Goal: Browse casually: Explore the website without a specific task or goal

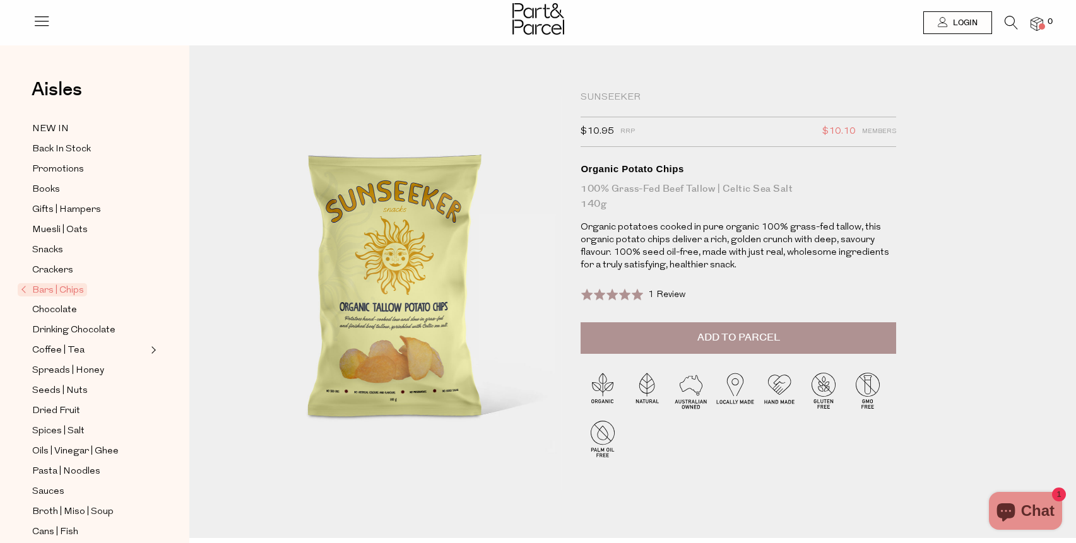
click at [68, 290] on span "Bars | Chips" at bounding box center [52, 289] width 69 height 13
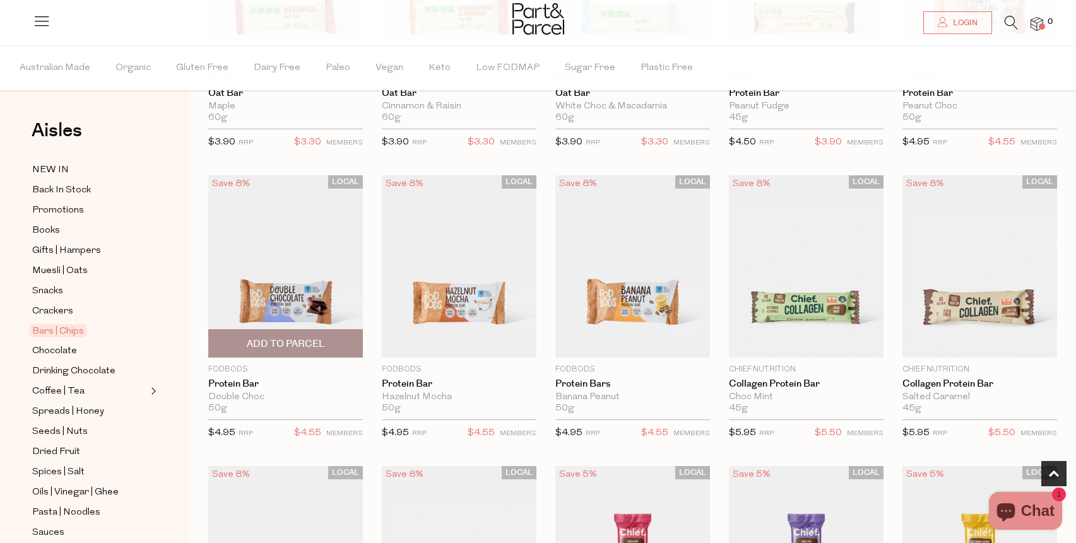
scroll to position [597, 0]
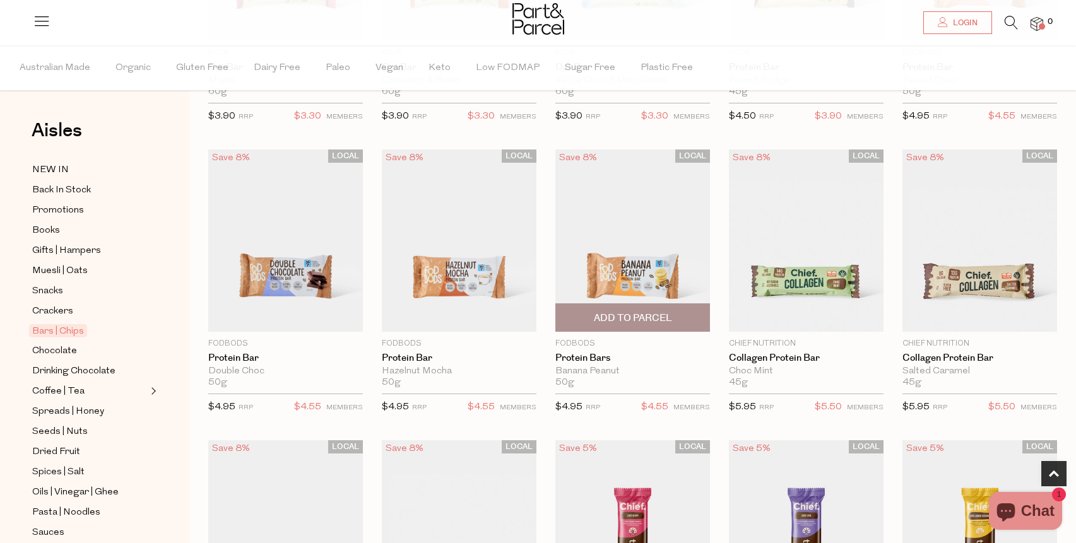
click at [650, 263] on img at bounding box center [632, 241] width 155 height 182
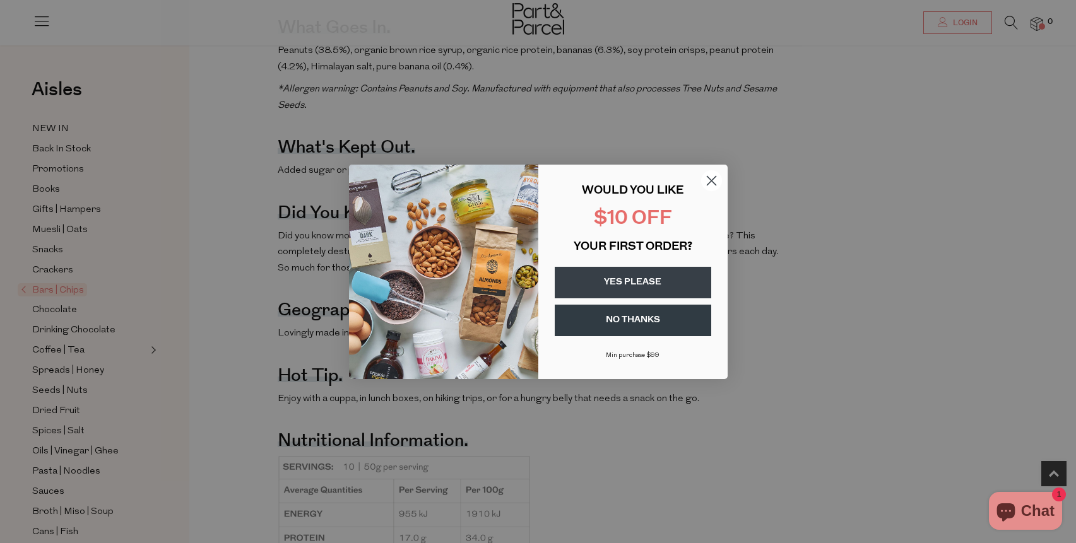
scroll to position [743, 0]
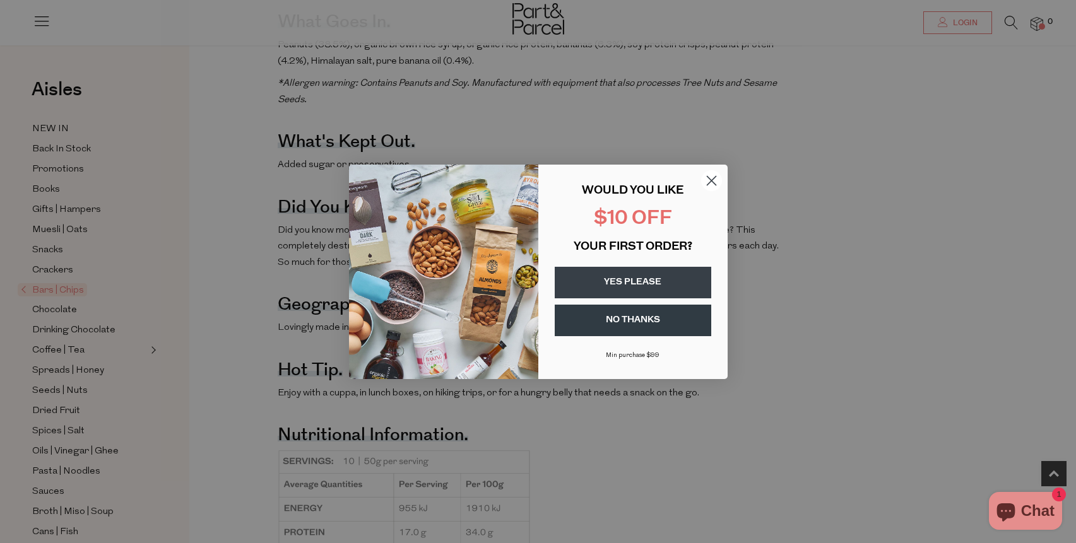
click at [707, 182] on circle "Close dialog" at bounding box center [710, 180] width 21 height 21
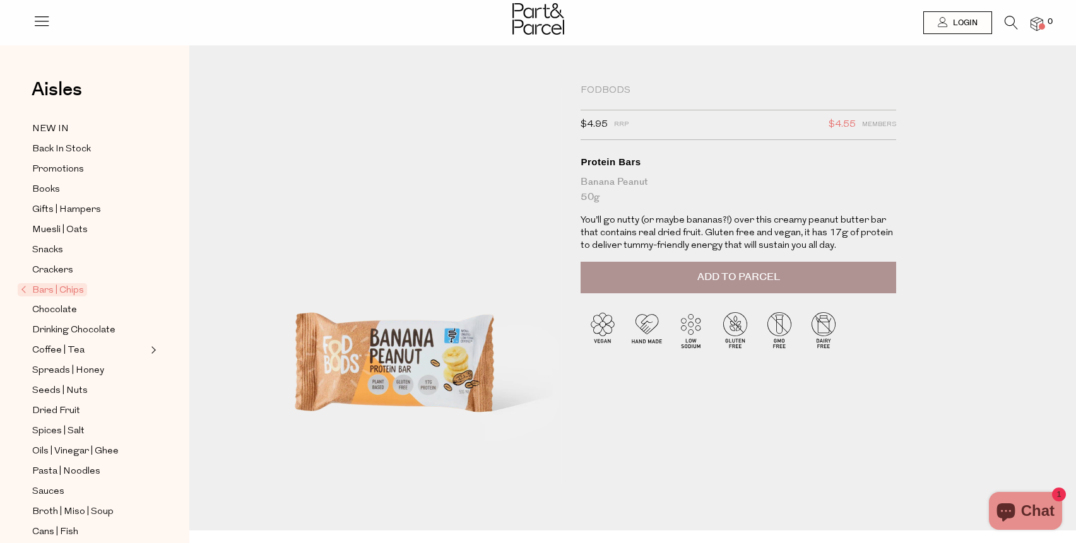
scroll to position [0, 0]
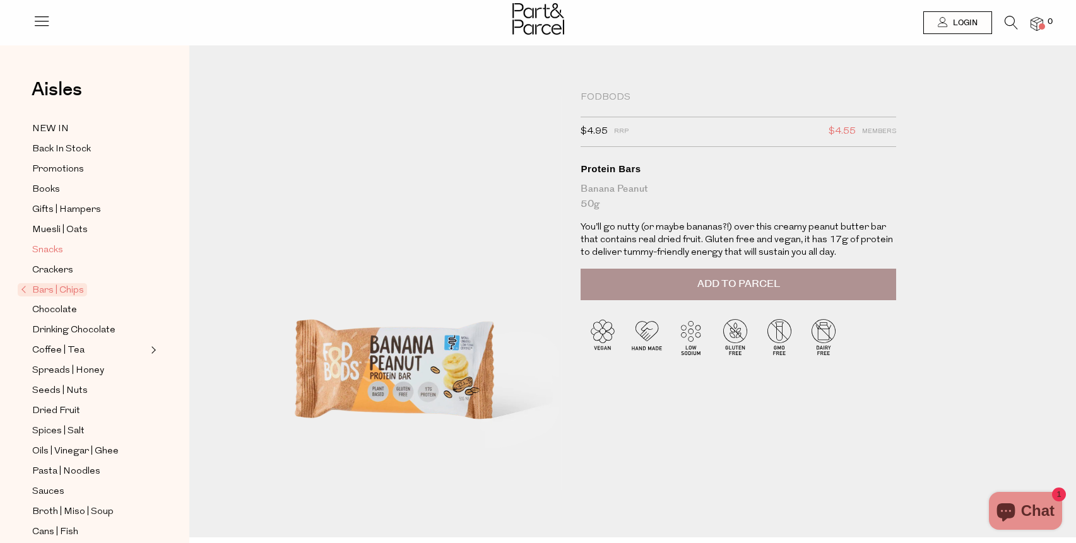
click at [50, 256] on span "Snacks" at bounding box center [47, 250] width 31 height 15
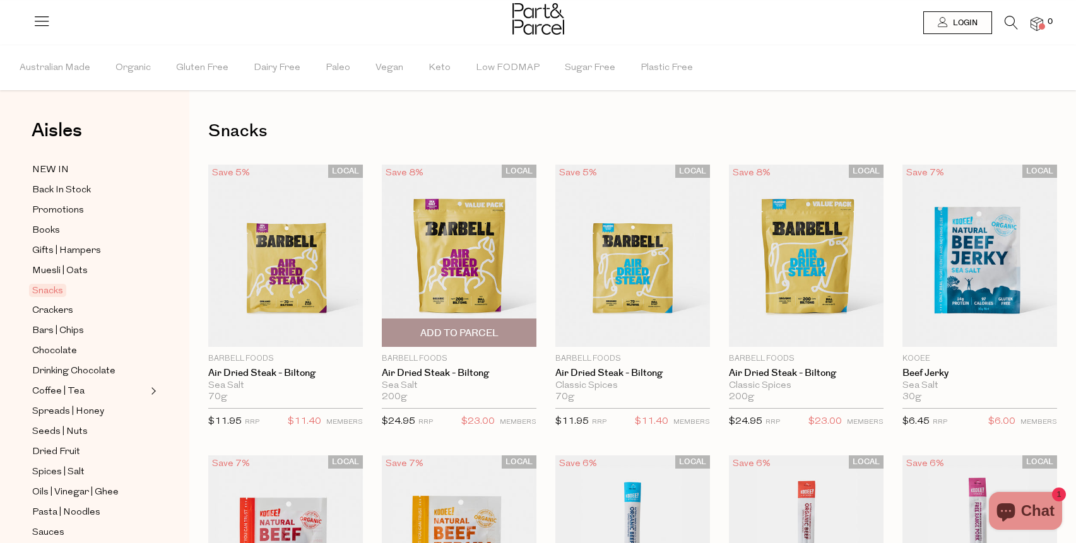
click at [454, 266] on img at bounding box center [459, 256] width 155 height 182
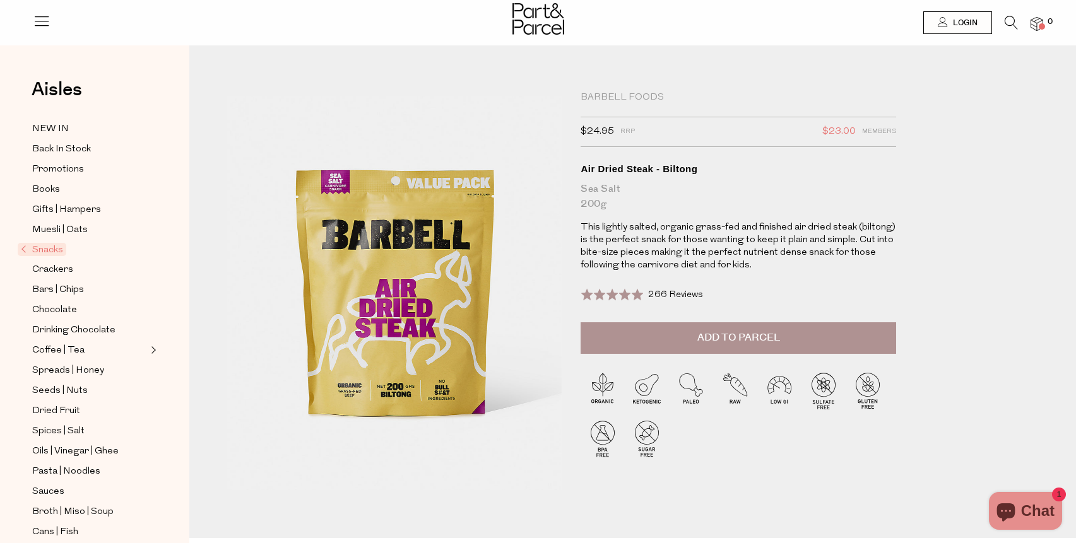
click at [40, 20] on icon at bounding box center [42, 21] width 18 height 18
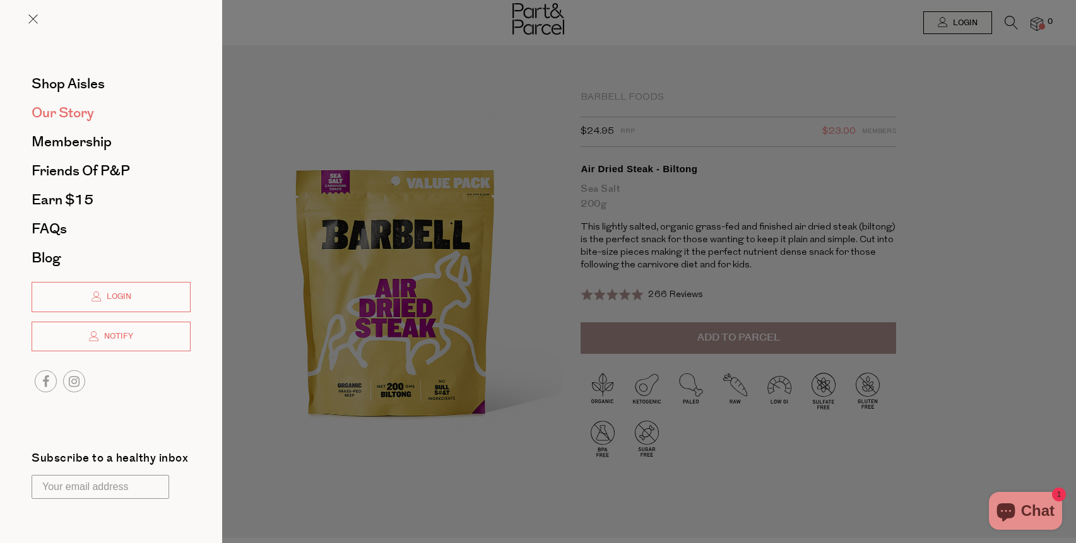
click at [69, 109] on span "Our Story" at bounding box center [63, 113] width 62 height 20
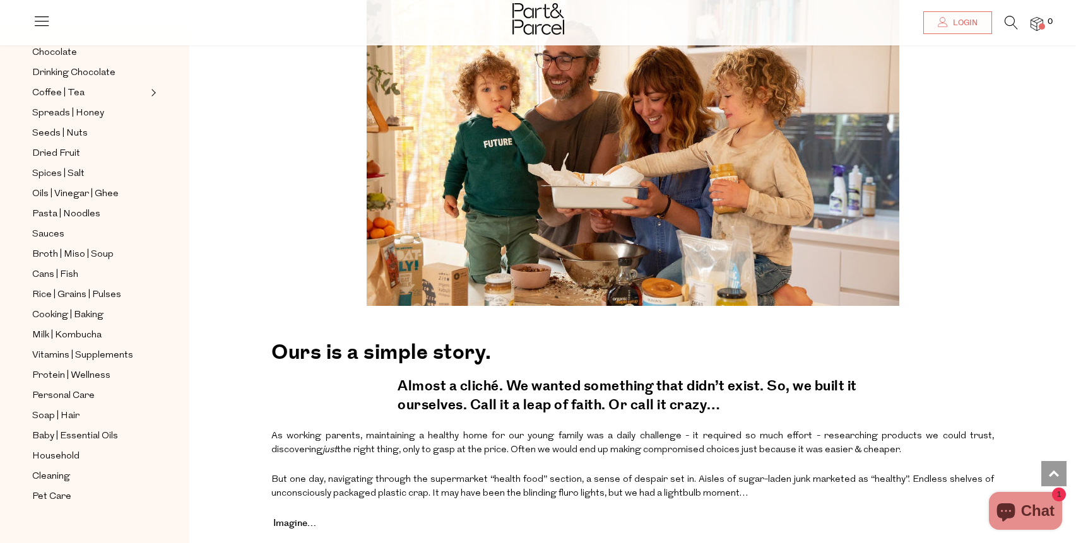
scroll to position [383, 0]
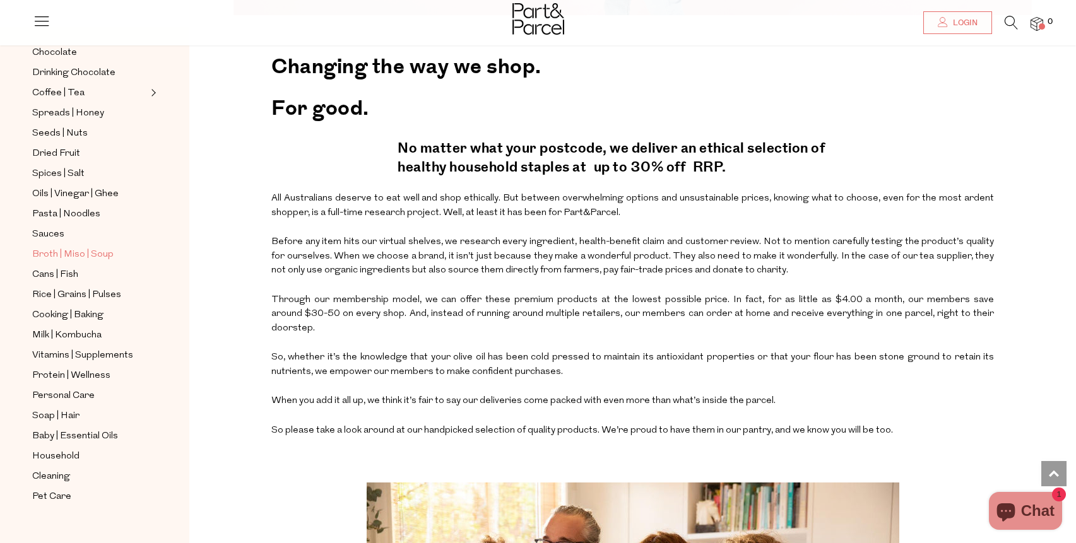
click at [47, 252] on span "Broth | Miso | Soup" at bounding box center [72, 254] width 81 height 15
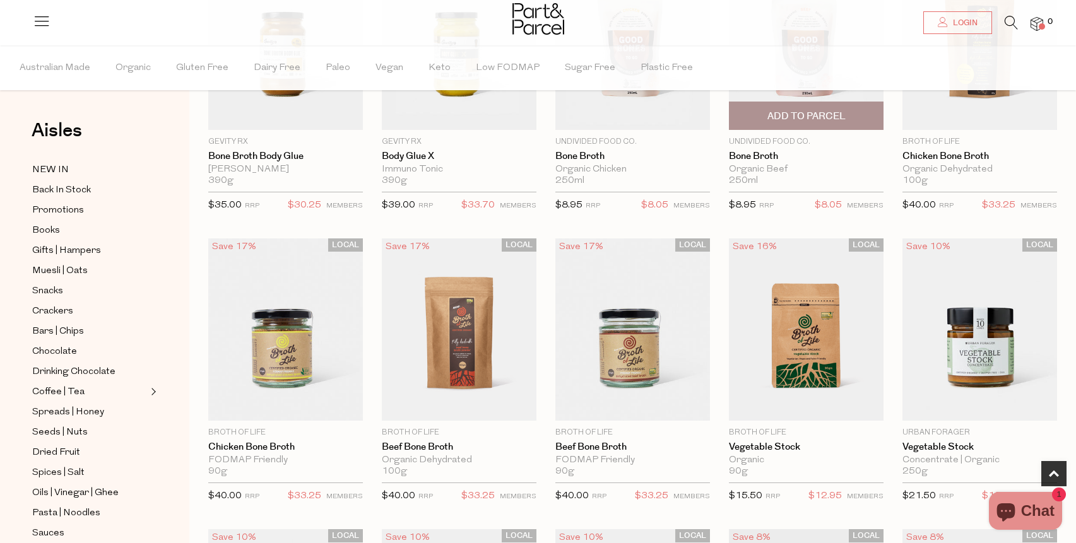
scroll to position [594, 0]
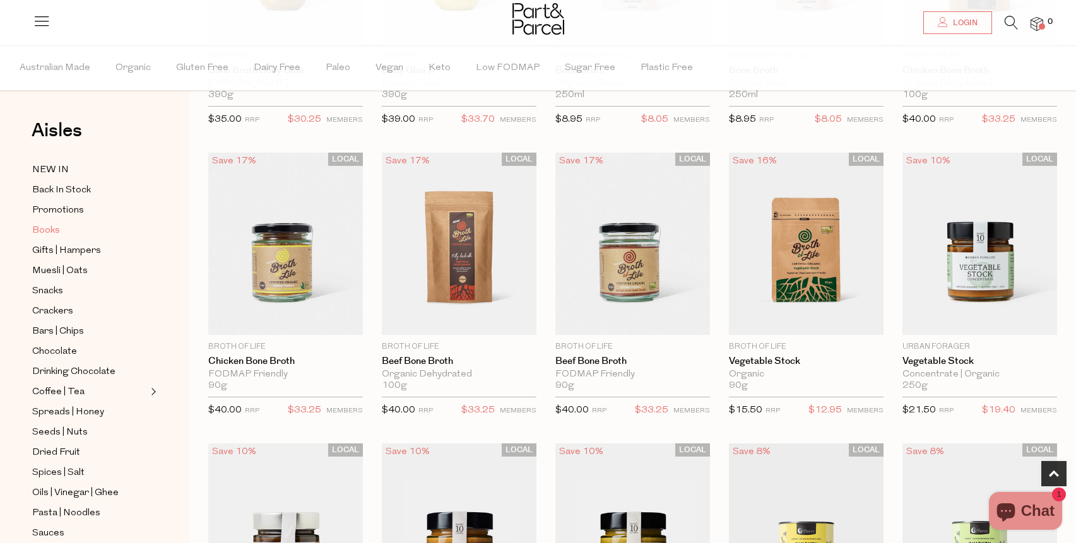
click at [47, 232] on span "Books" at bounding box center [46, 230] width 28 height 15
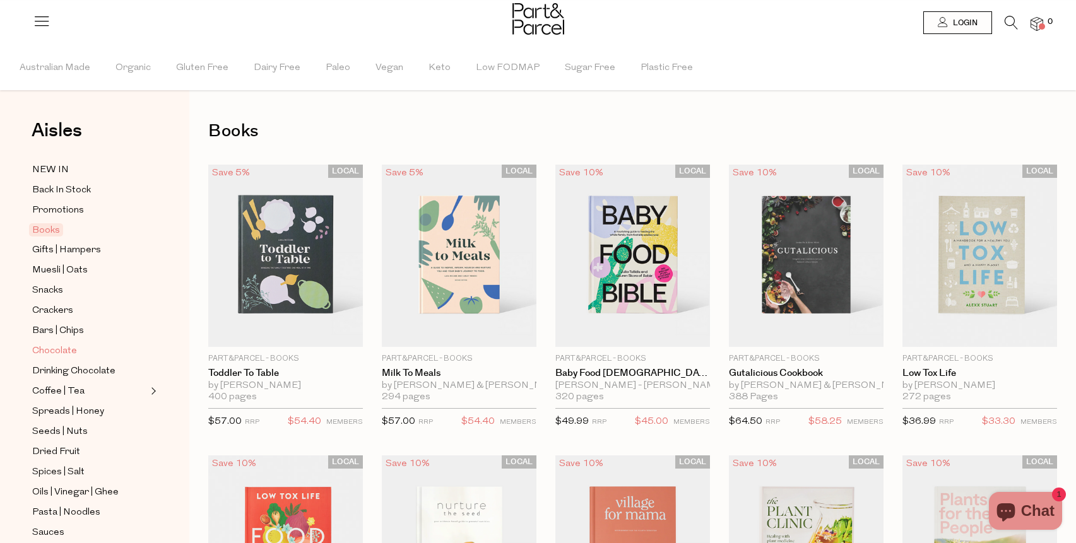
click at [61, 349] on span "Chocolate" at bounding box center [54, 351] width 45 height 15
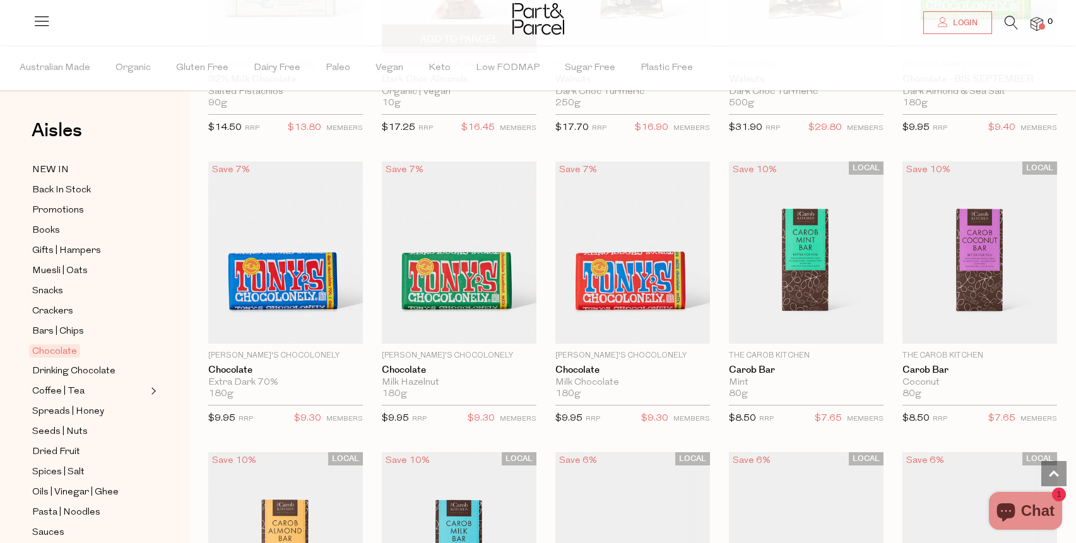
scroll to position [2333, 0]
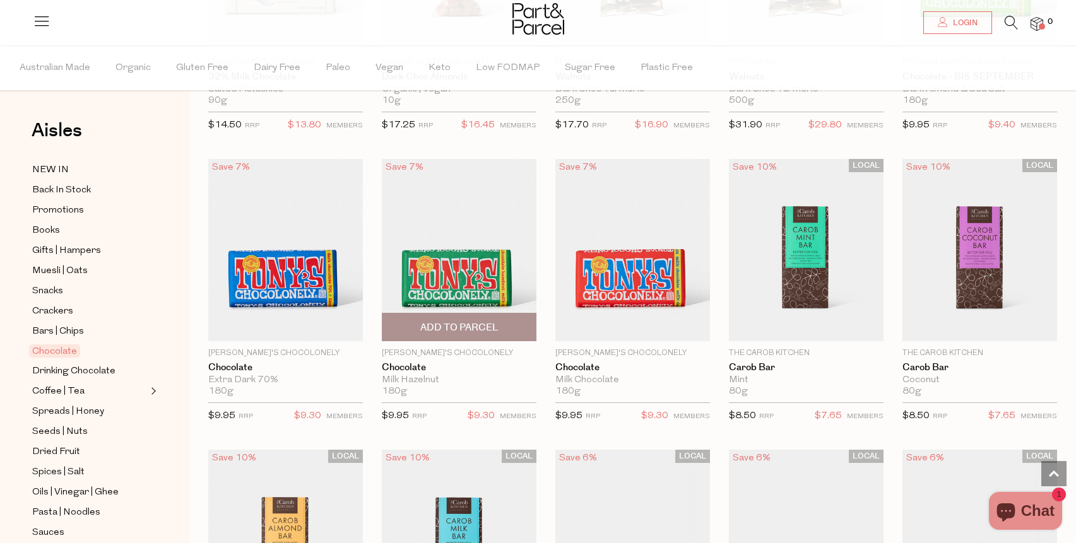
click at [513, 293] on img at bounding box center [459, 249] width 155 height 182
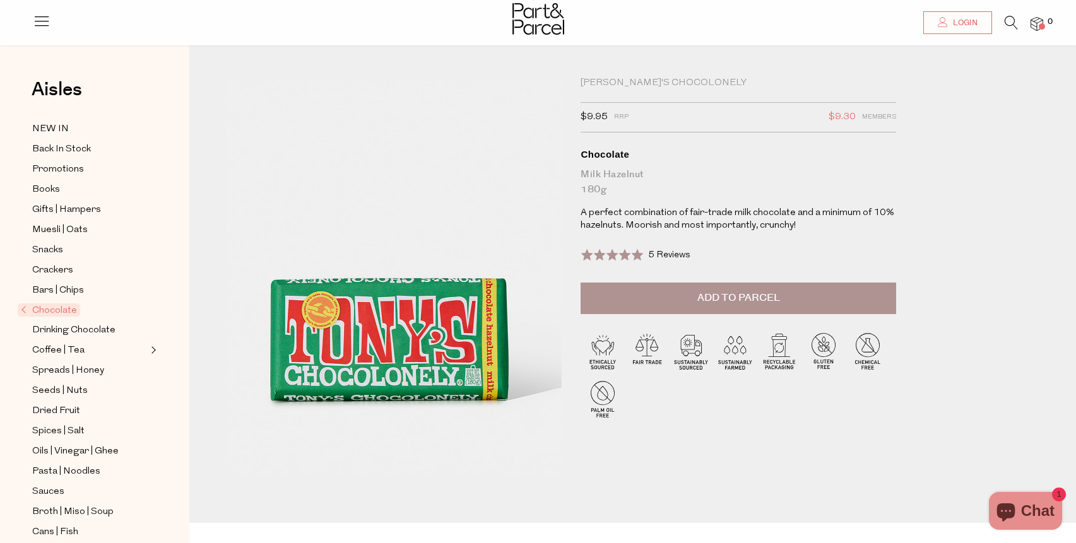
scroll to position [18, 0]
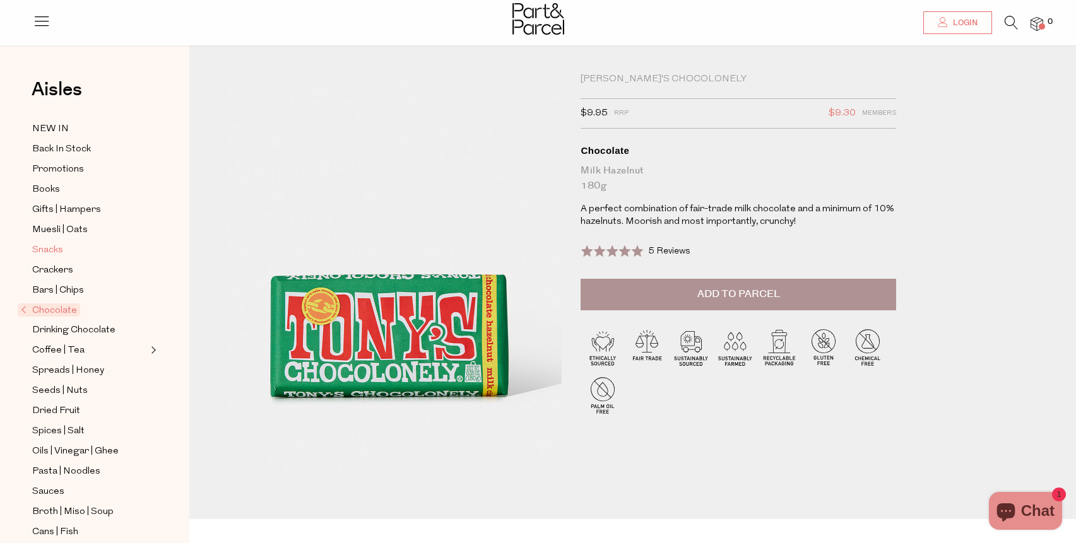
click at [63, 252] on link "Snacks" at bounding box center [89, 250] width 115 height 16
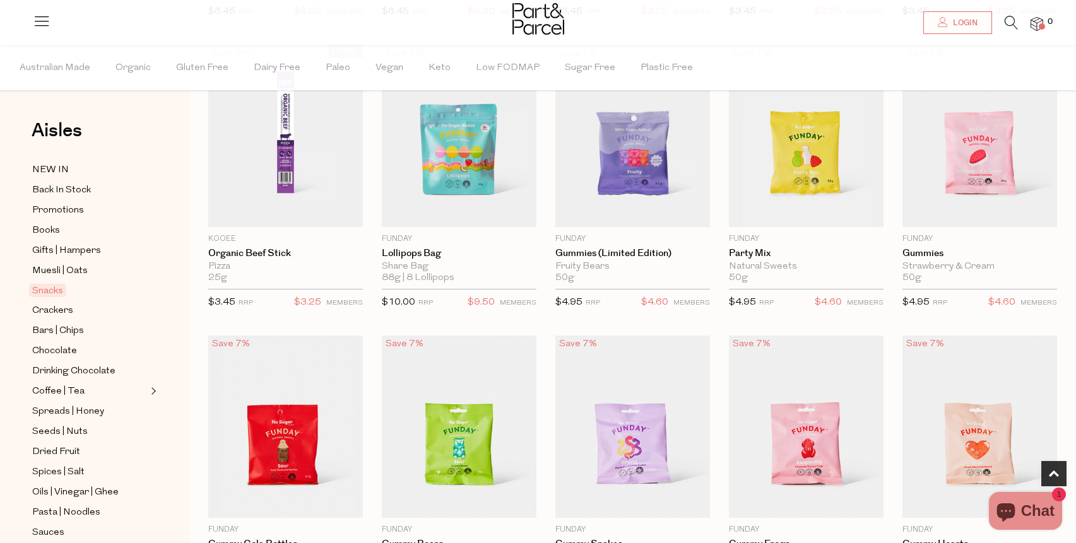
scroll to position [707, 0]
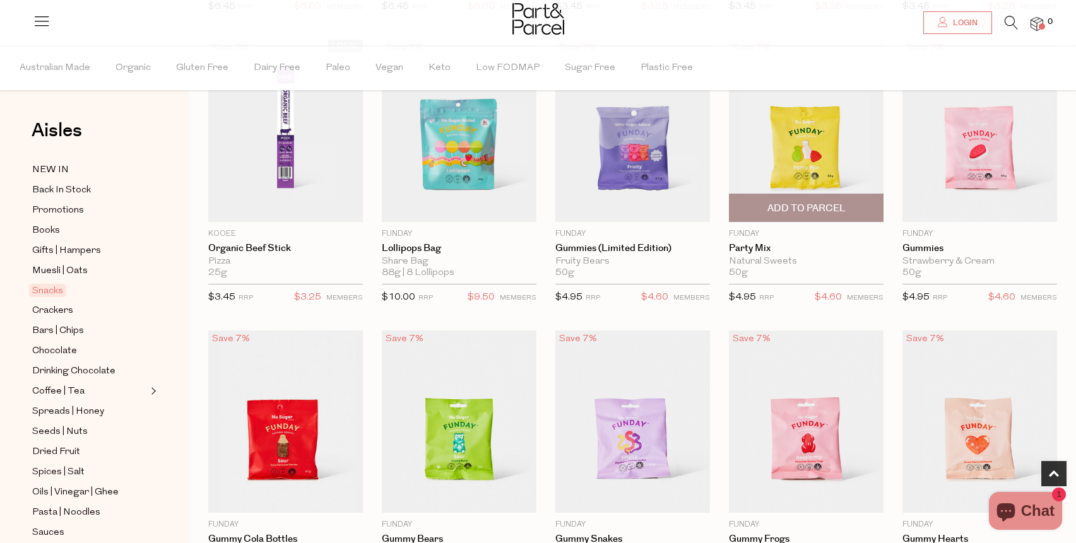
click at [826, 143] on img at bounding box center [806, 131] width 155 height 182
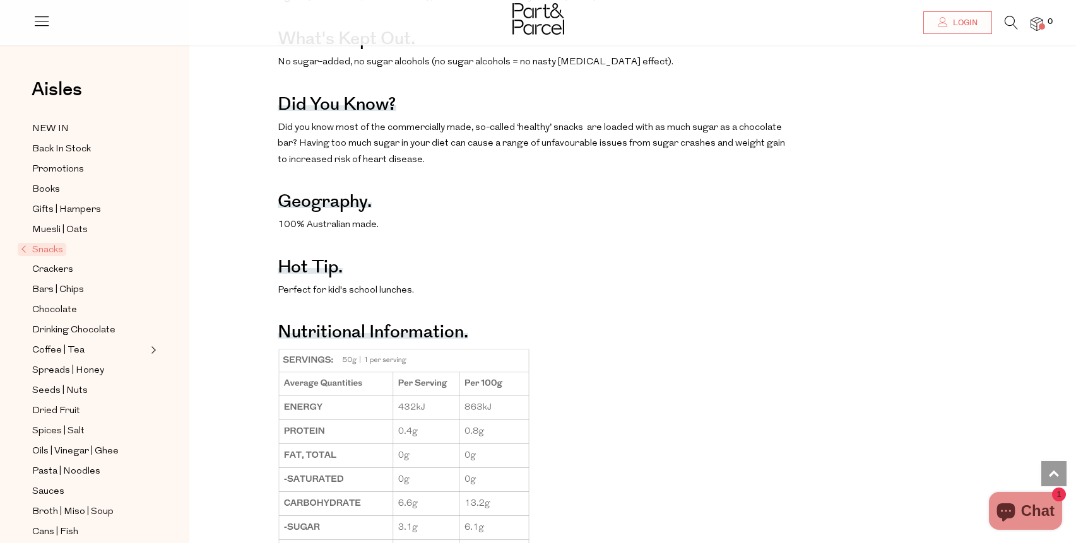
scroll to position [785, 0]
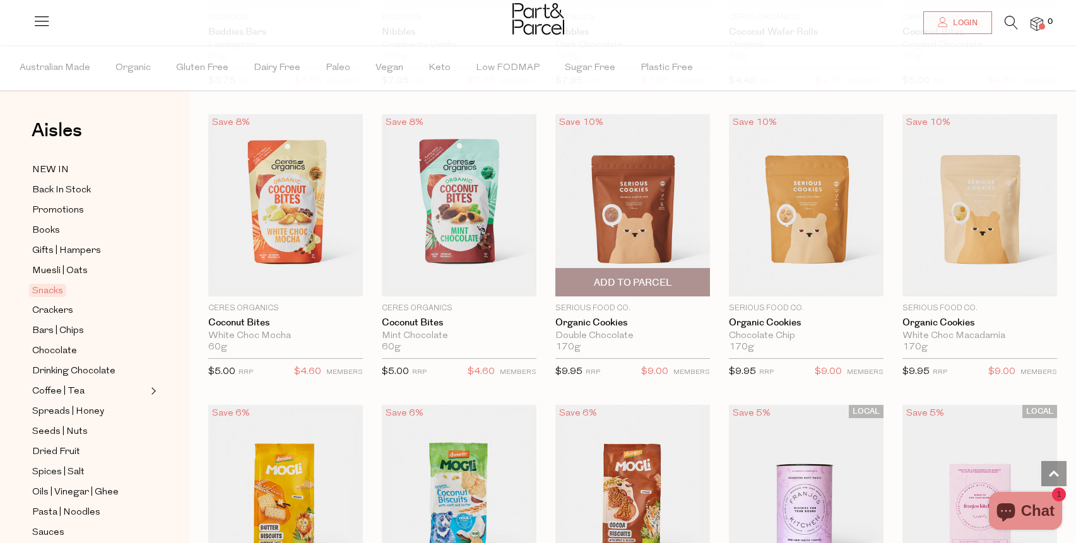
scroll to position [1794, 0]
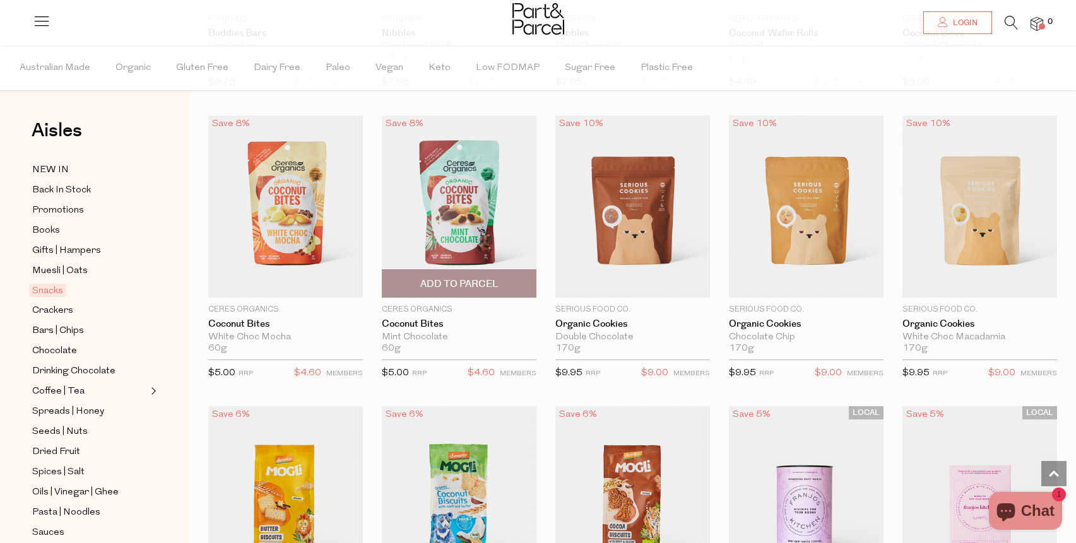
click at [464, 201] on img at bounding box center [459, 206] width 155 height 182
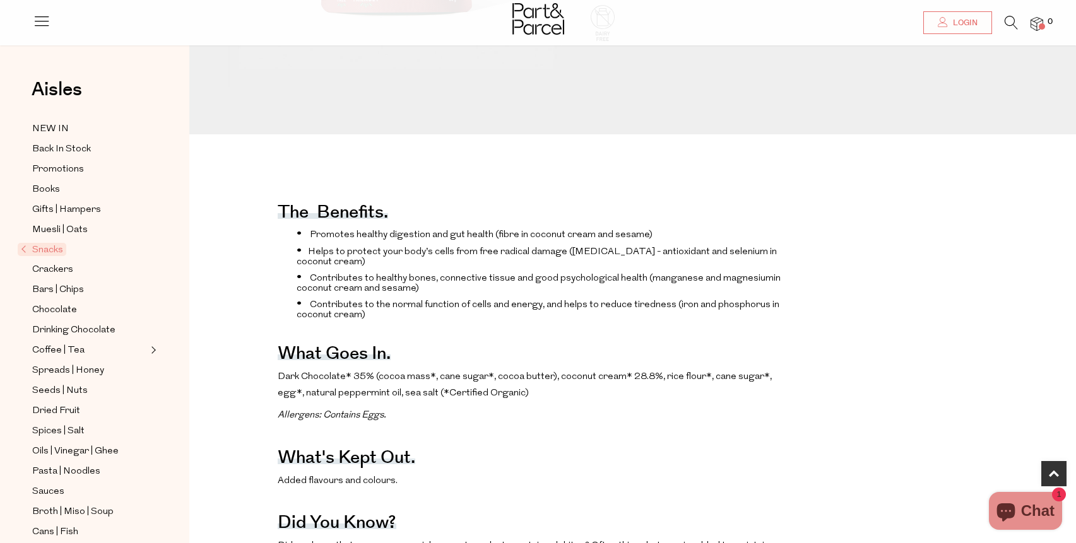
scroll to position [455, 0]
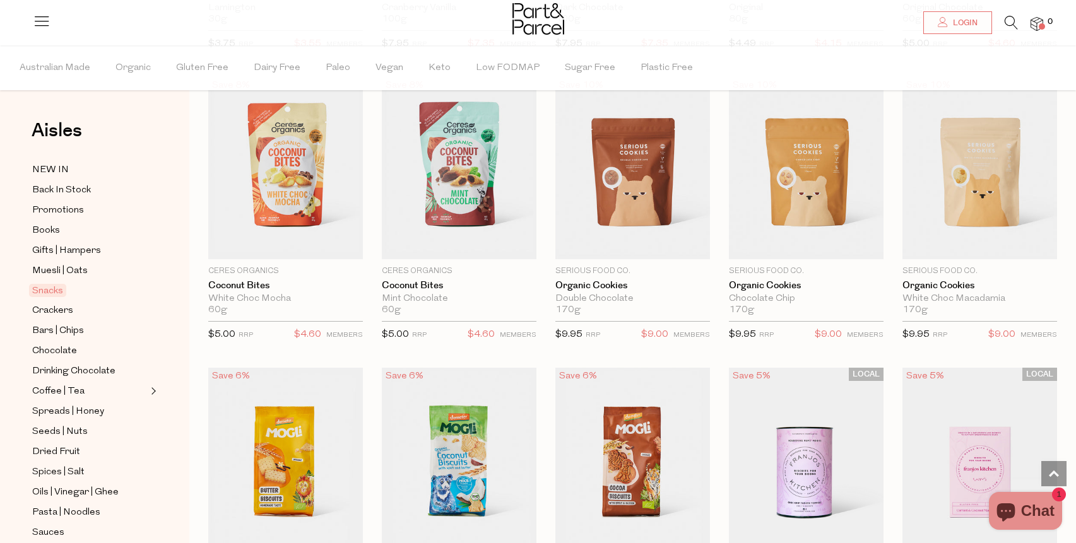
scroll to position [1831, 0]
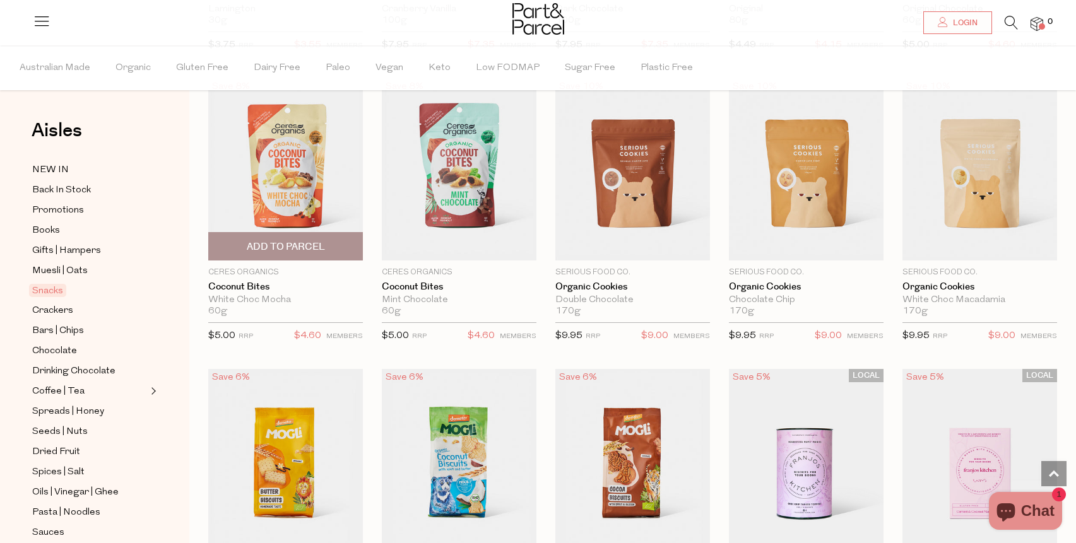
click at [319, 169] on img at bounding box center [285, 169] width 155 height 182
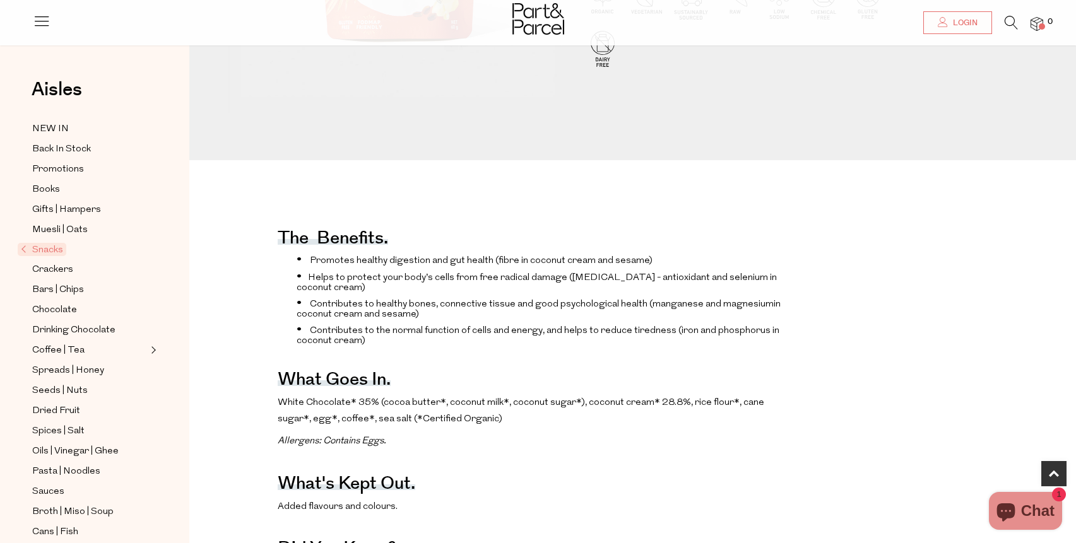
scroll to position [382, 0]
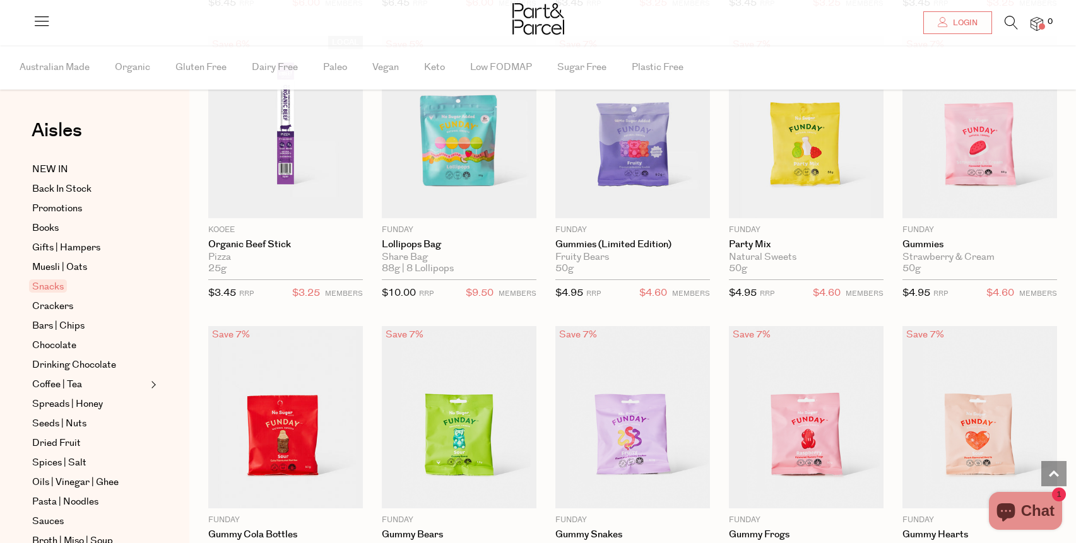
scroll to position [710, 0]
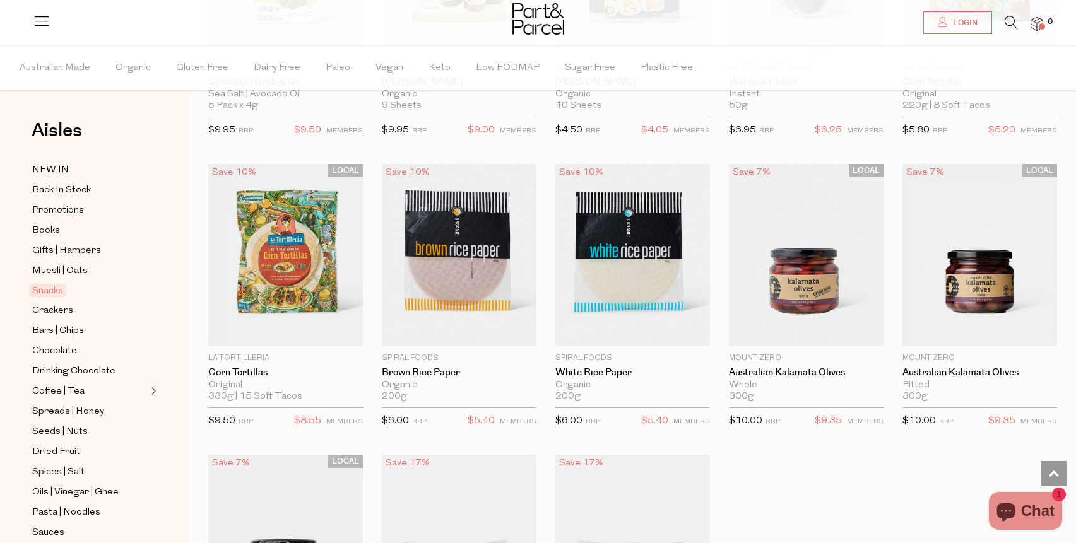
scroll to position [3489, 0]
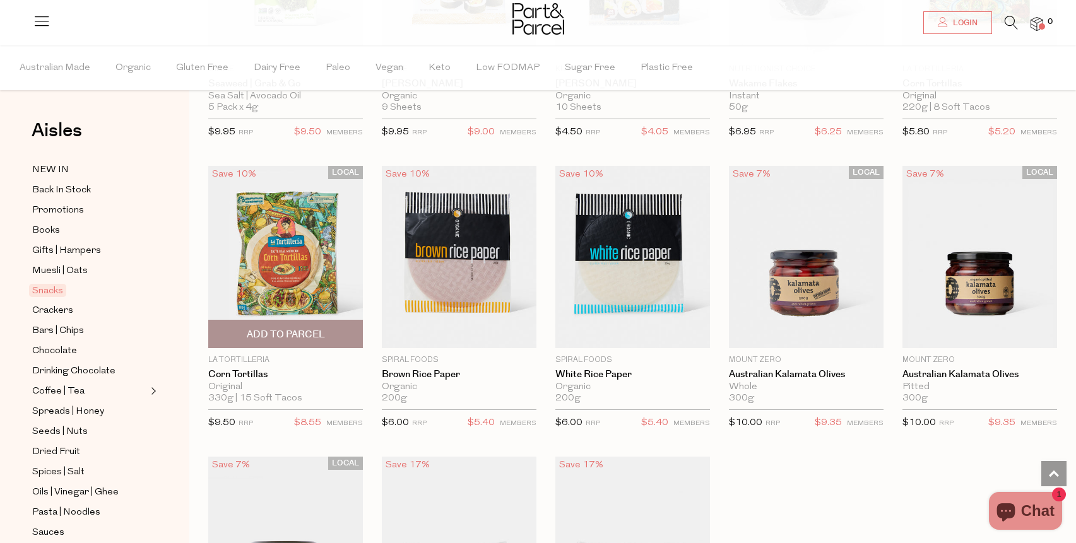
click at [307, 274] on img at bounding box center [285, 257] width 155 height 182
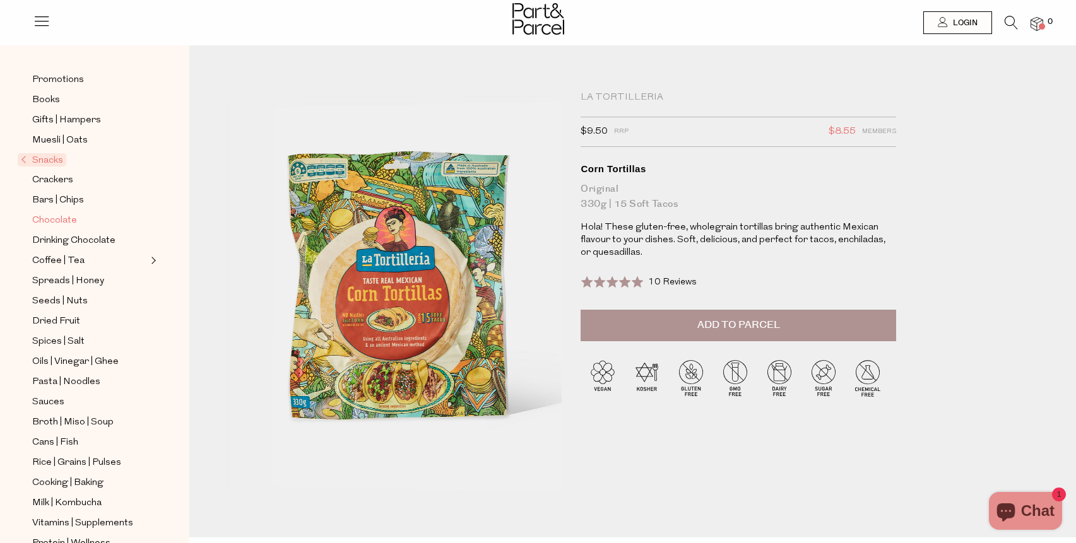
scroll to position [91, 0]
click at [57, 256] on span "Coffee | Tea" at bounding box center [58, 259] width 52 height 15
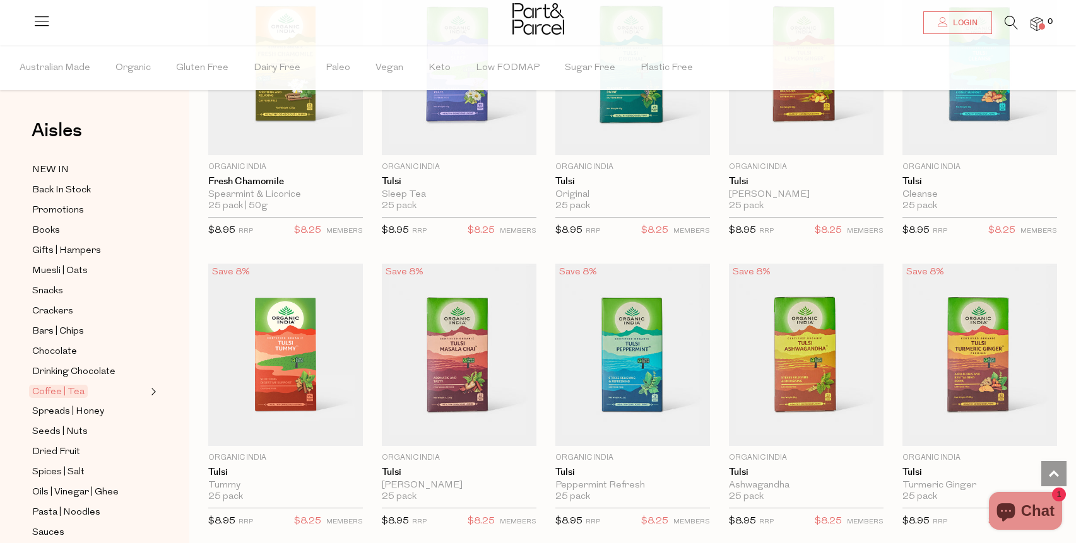
scroll to position [1734, 0]
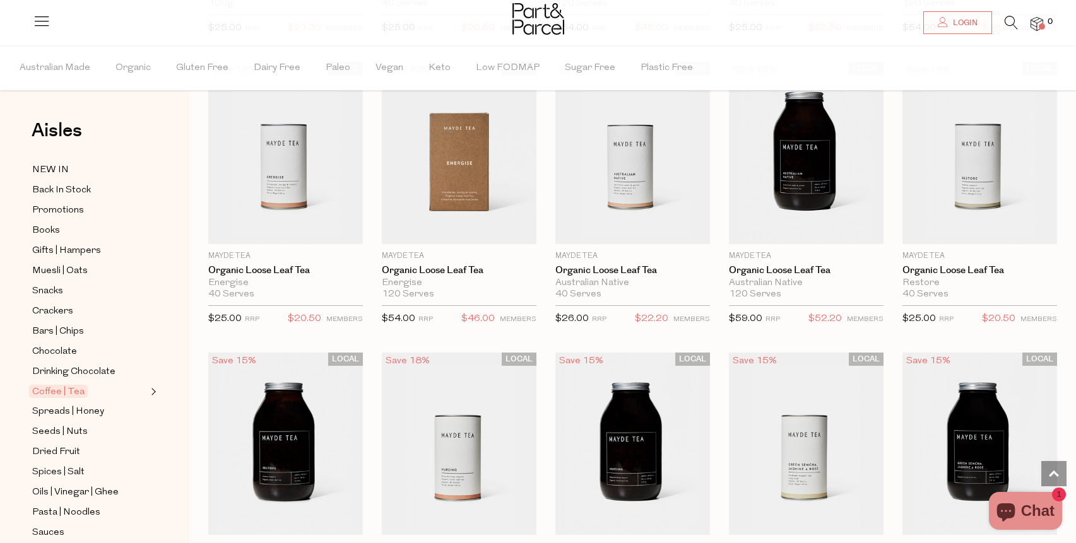
scroll to position [2649, 0]
